Goal: Find specific page/section: Find specific page/section

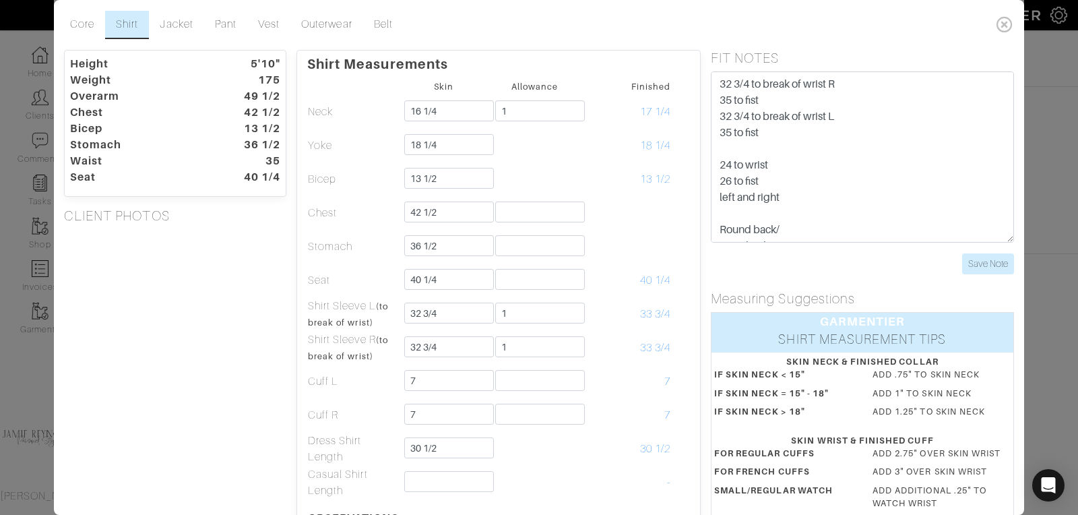
scroll to position [77, 0]
click at [1004, 28] on icon at bounding box center [1005, 24] width 28 height 27
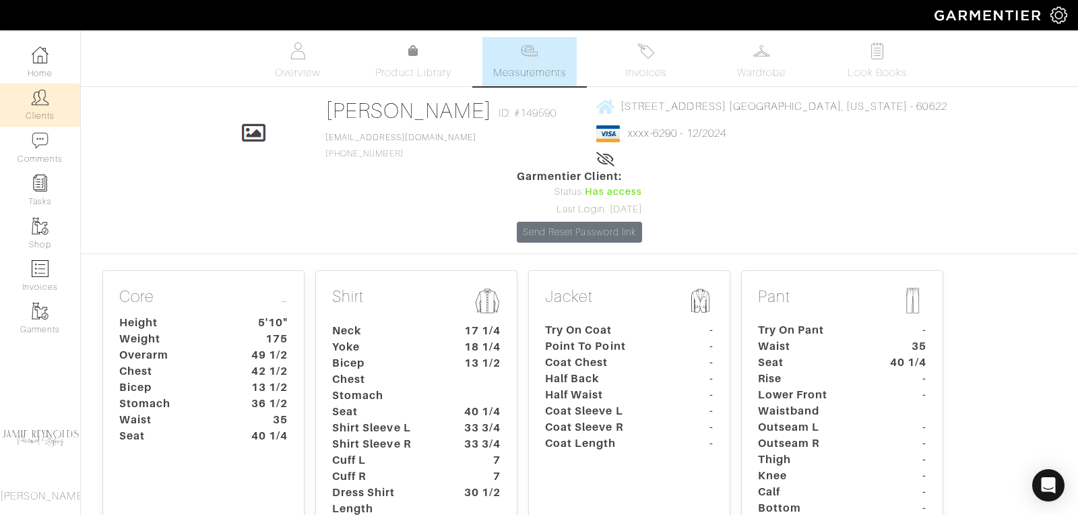
click at [32, 90] on img at bounding box center [40, 97] width 17 height 17
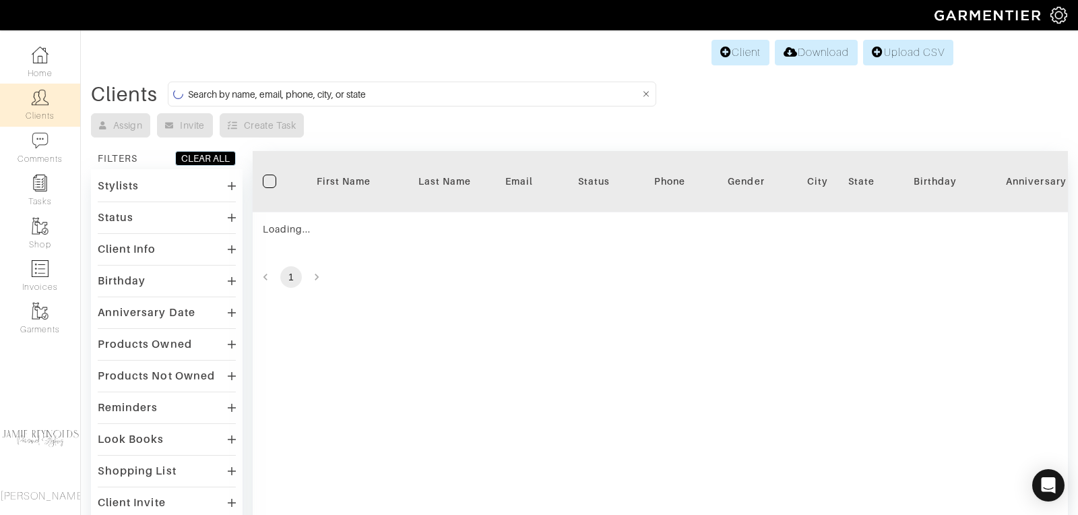
click at [290, 89] on input at bounding box center [414, 94] width 452 height 17
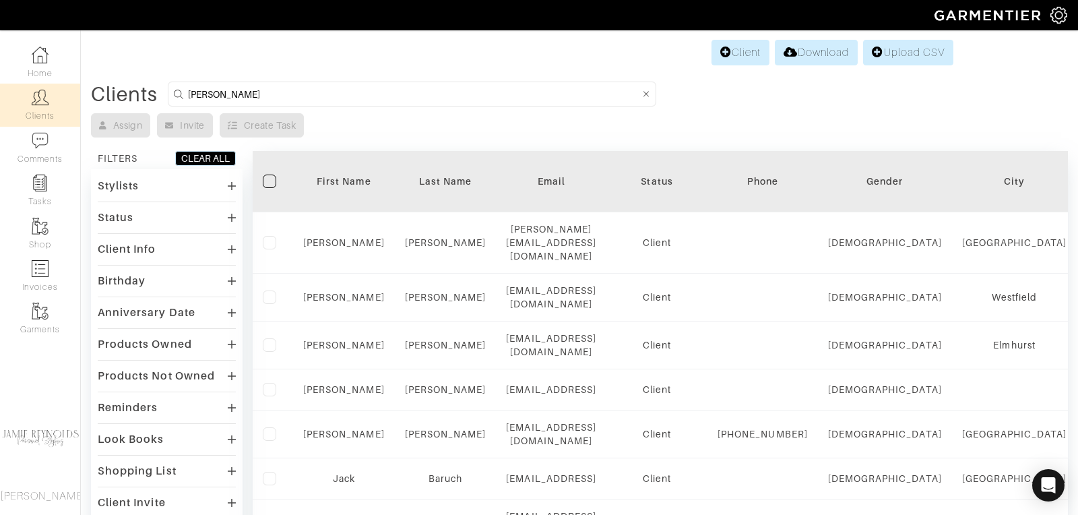
type input "keith johnson"
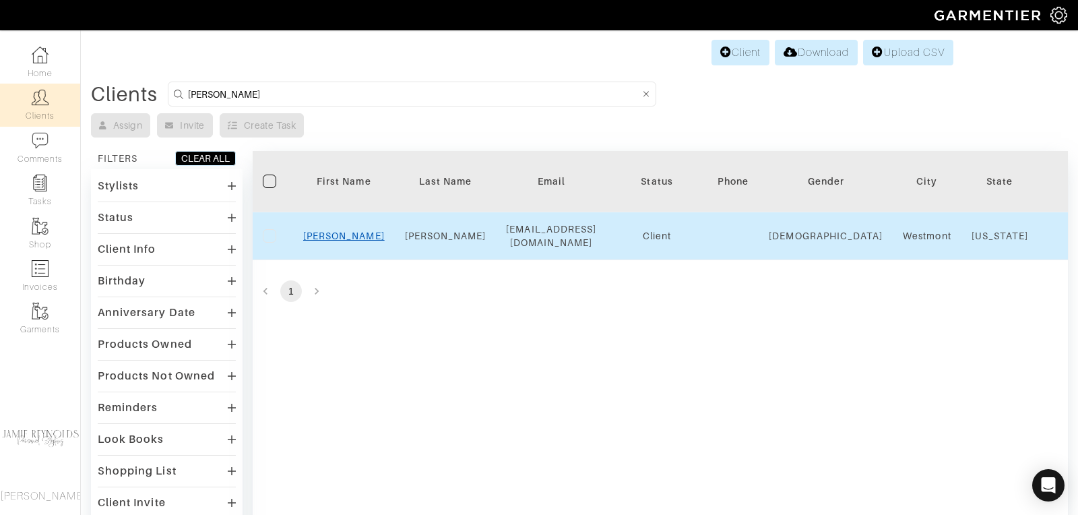
click at [335, 235] on link "Keith" at bounding box center [344, 235] width 82 height 11
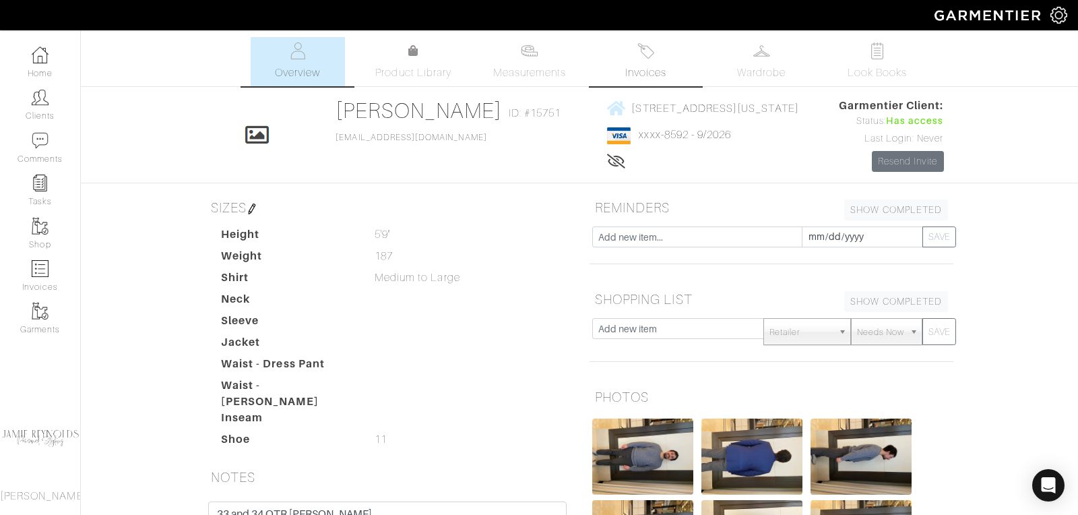
click at [658, 59] on link "Invoices" at bounding box center [645, 61] width 94 height 49
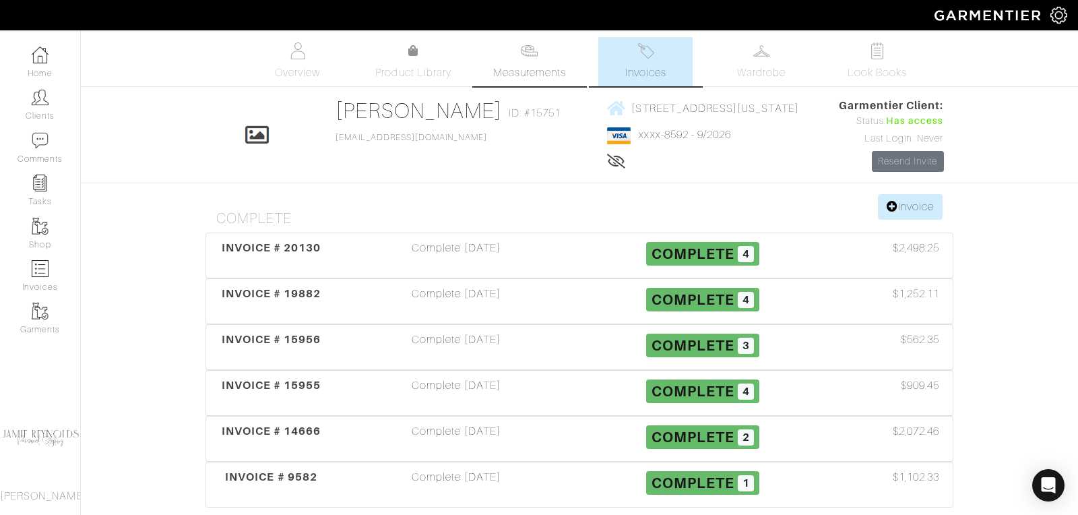
click at [524, 72] on span "Measurements" at bounding box center [529, 73] width 73 height 16
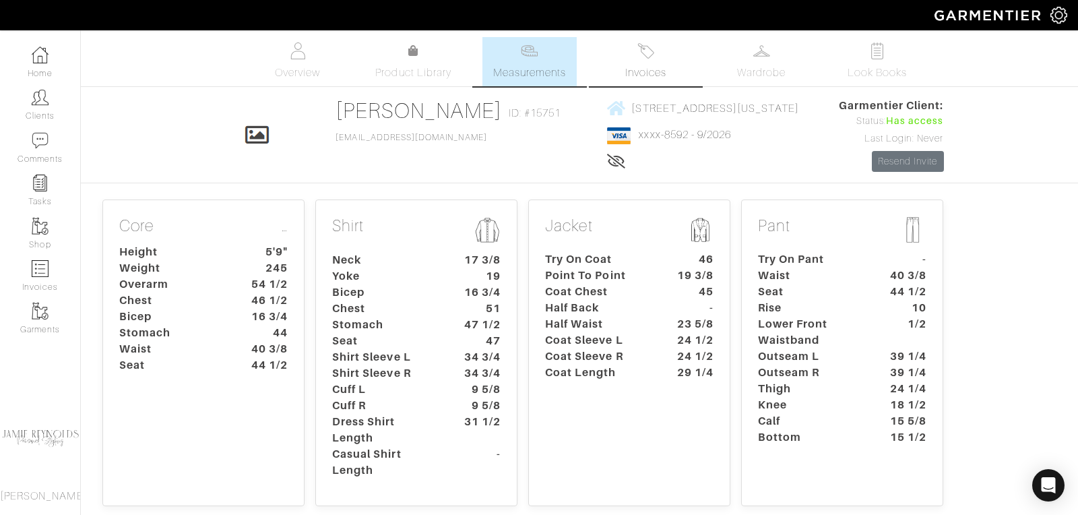
click at [653, 82] on link "Invoices" at bounding box center [645, 61] width 94 height 49
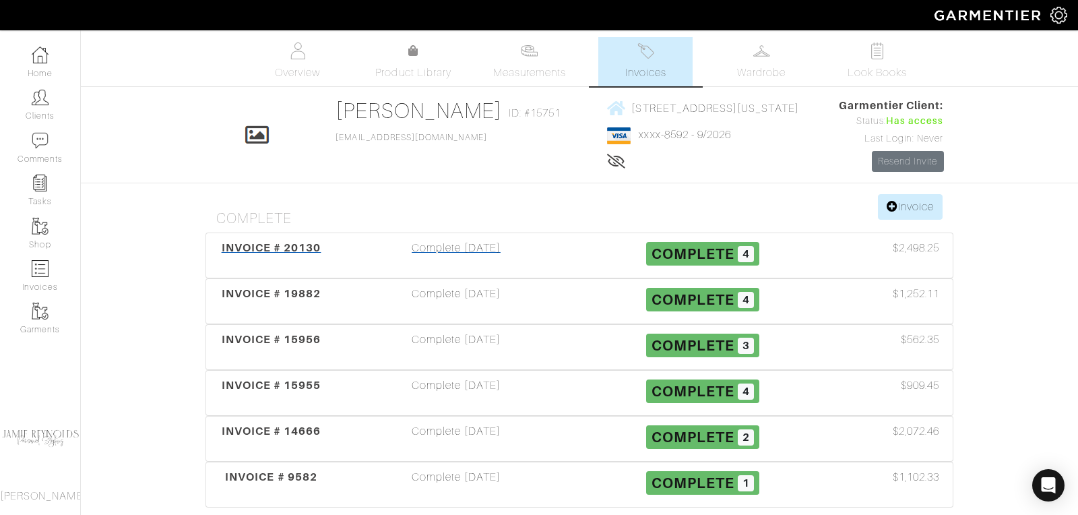
click at [307, 247] on span "INVOICE # 20130" at bounding box center [272, 247] width 100 height 13
